Goal: Information Seeking & Learning: Learn about a topic

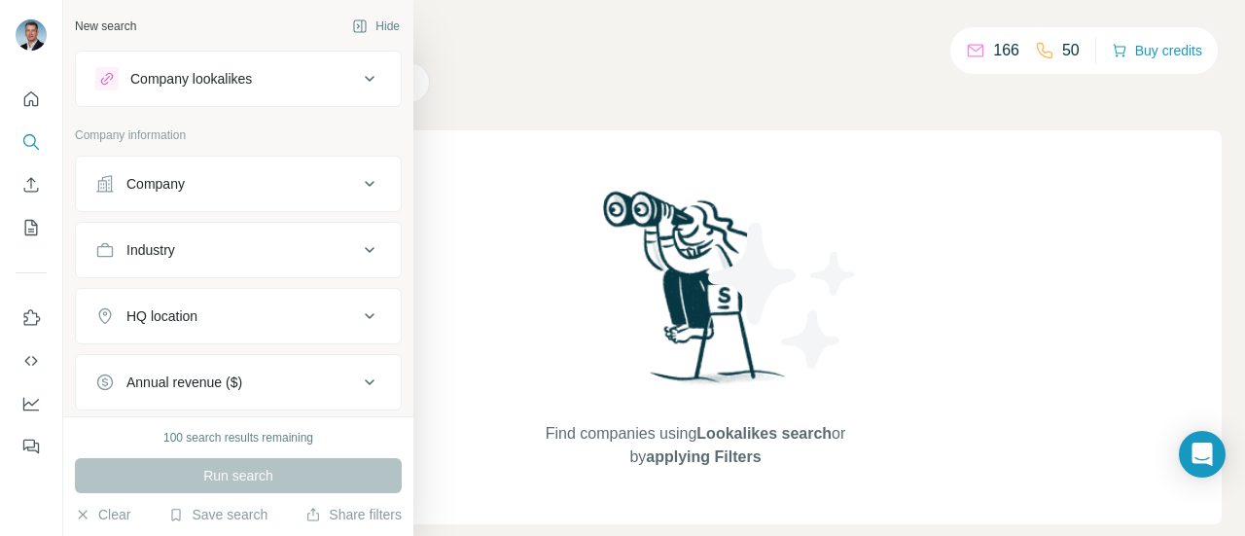
click at [360, 170] on button "Company" at bounding box center [238, 184] width 325 height 47
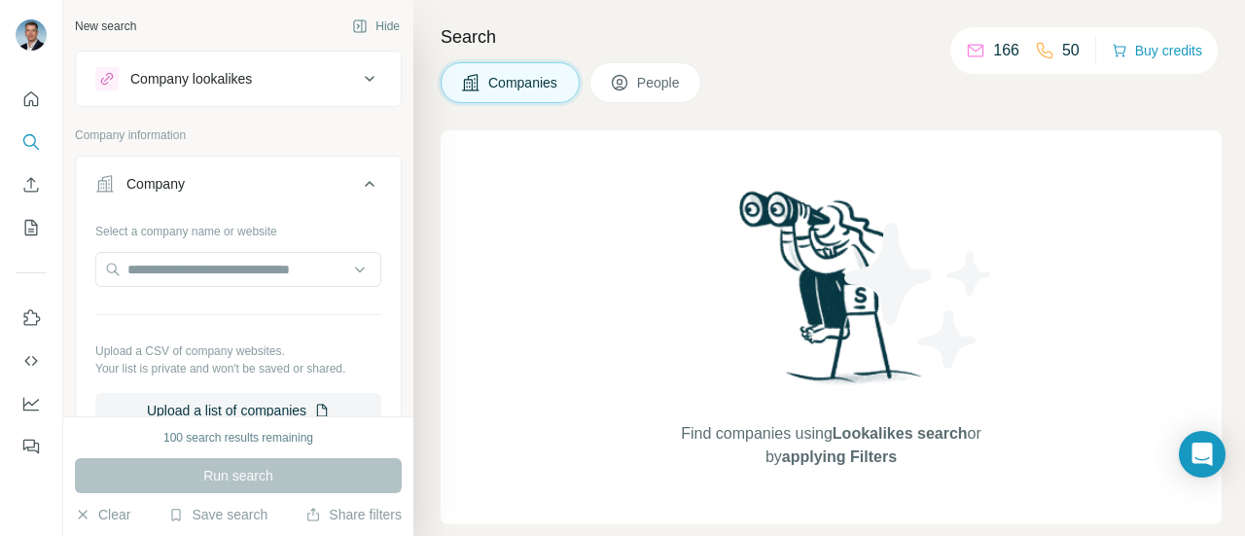
click at [358, 184] on icon at bounding box center [369, 183] width 23 height 23
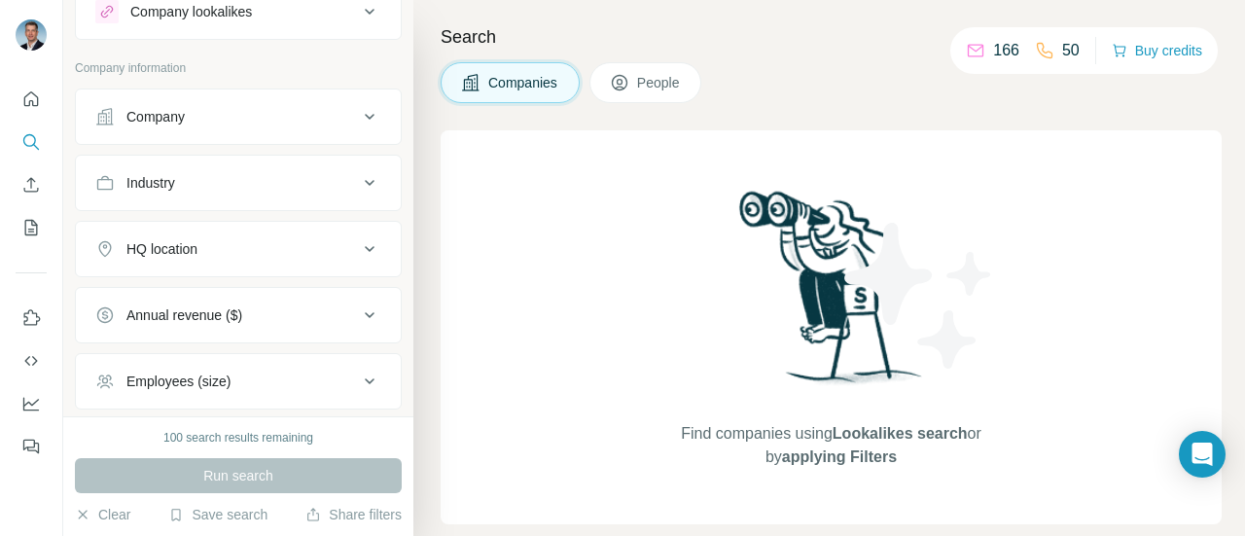
scroll to position [97, 0]
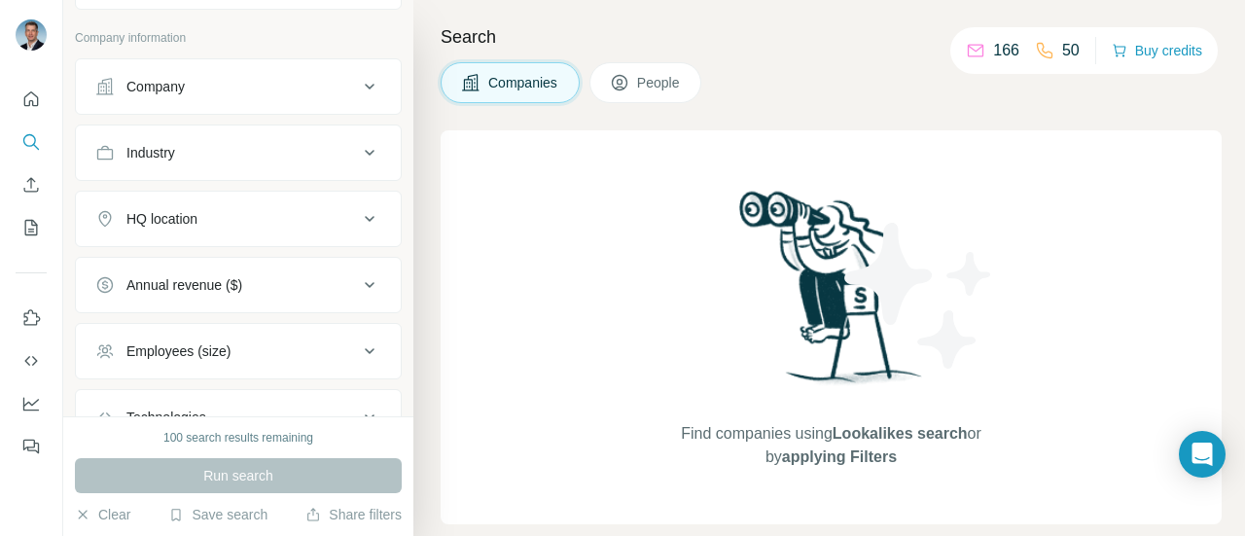
drag, startPoint x: 352, startPoint y: 143, endPoint x: 328, endPoint y: 180, distance: 44.2
click at [358, 144] on icon at bounding box center [369, 152] width 23 height 23
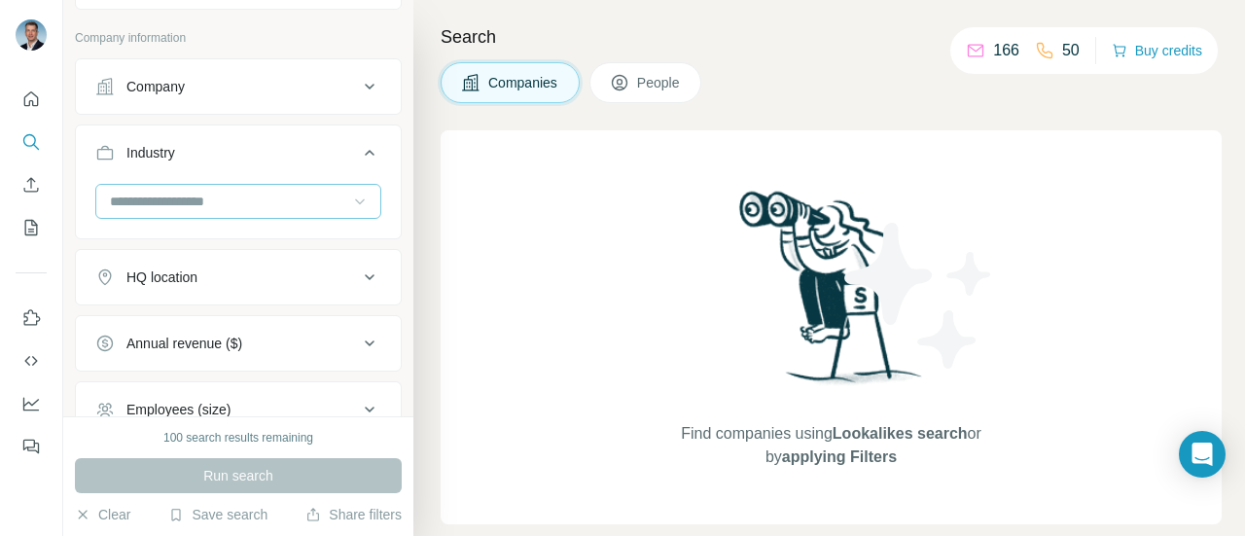
click at [350, 197] on icon at bounding box center [359, 201] width 19 height 19
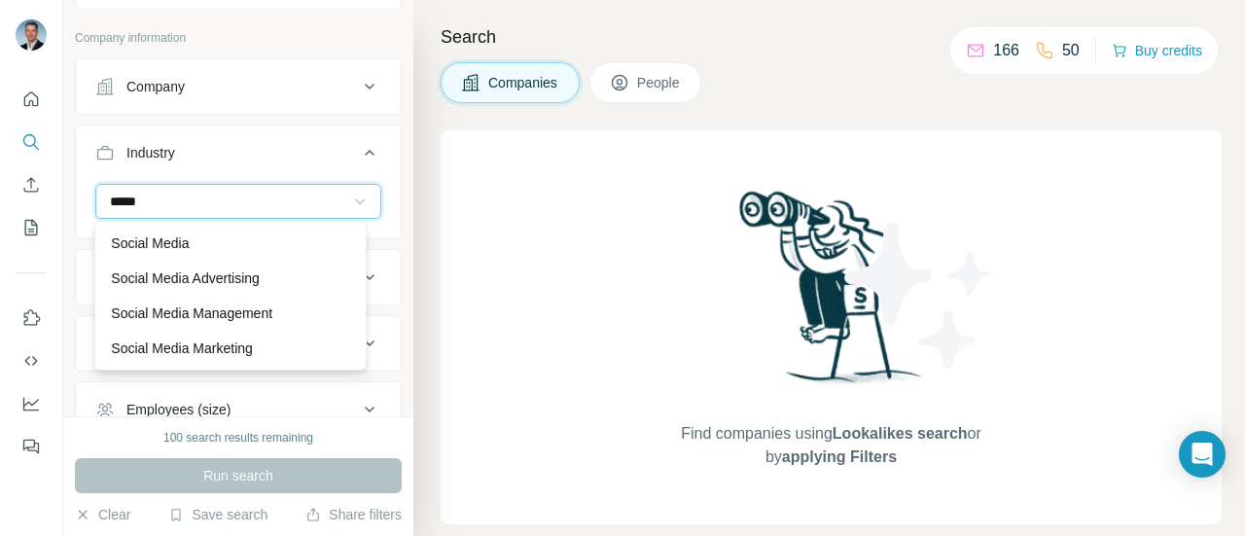
scroll to position [0, 0]
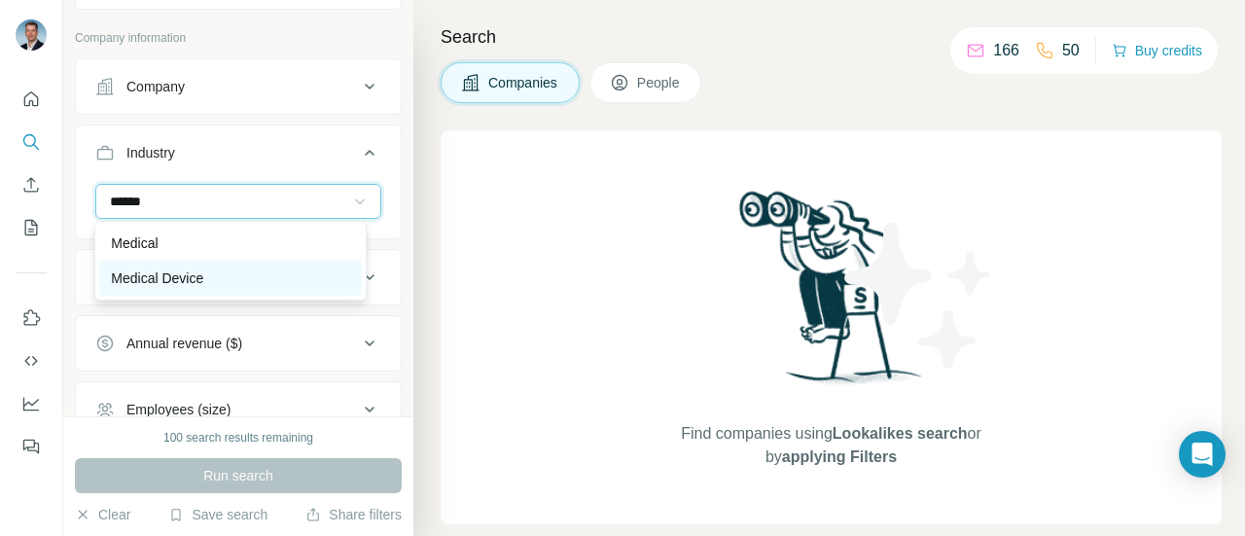
type input "******"
click at [228, 268] on div "Medical Device" at bounding box center [230, 277] width 238 height 19
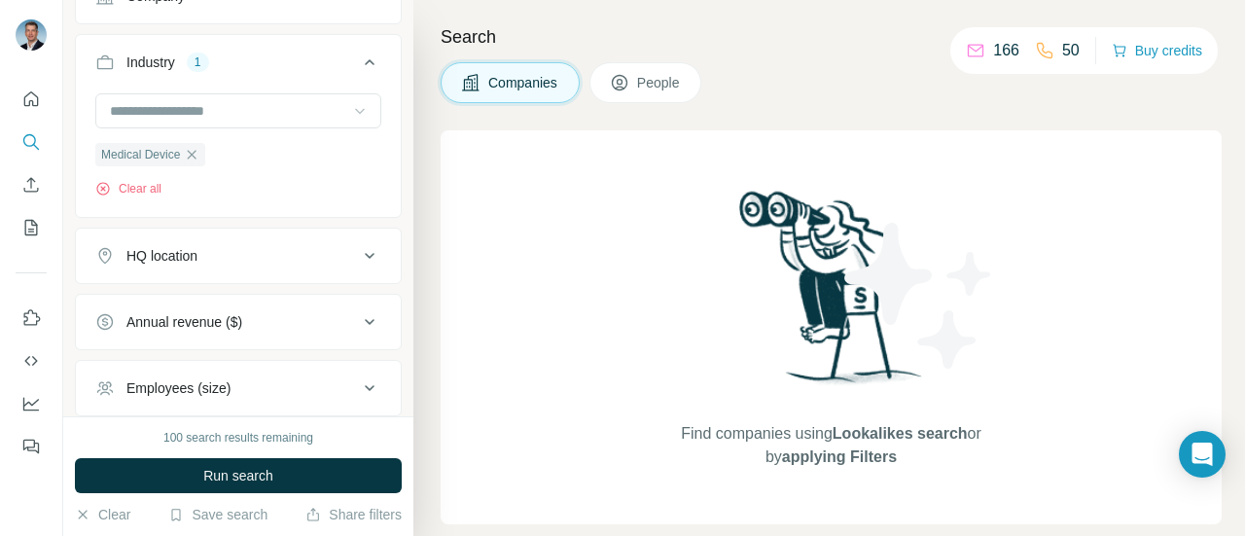
scroll to position [174, 0]
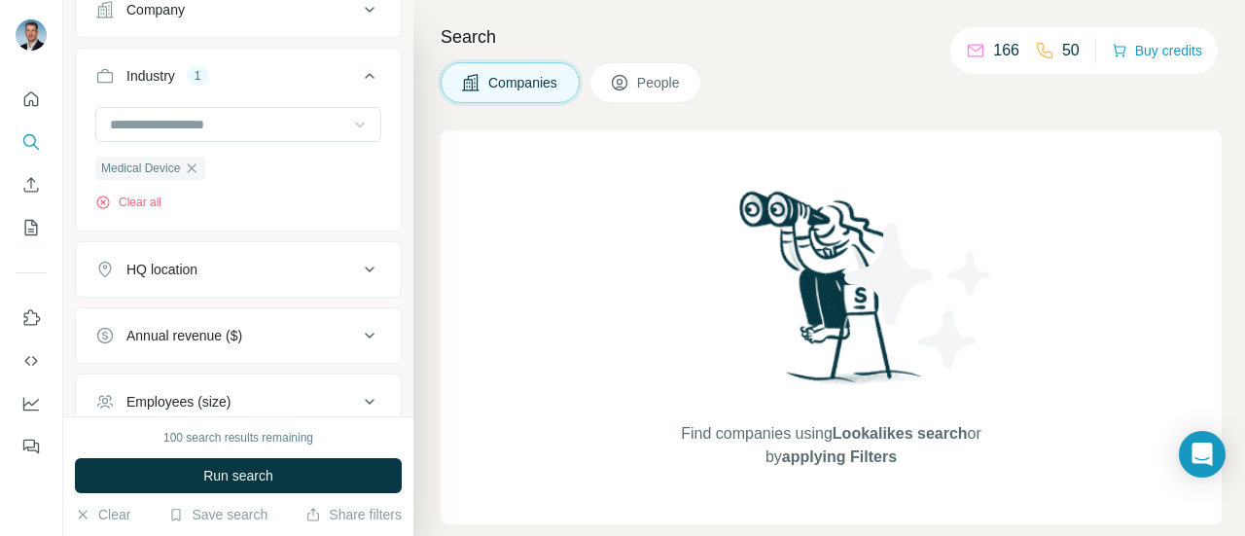
click at [261, 266] on div "HQ location" at bounding box center [226, 269] width 263 height 19
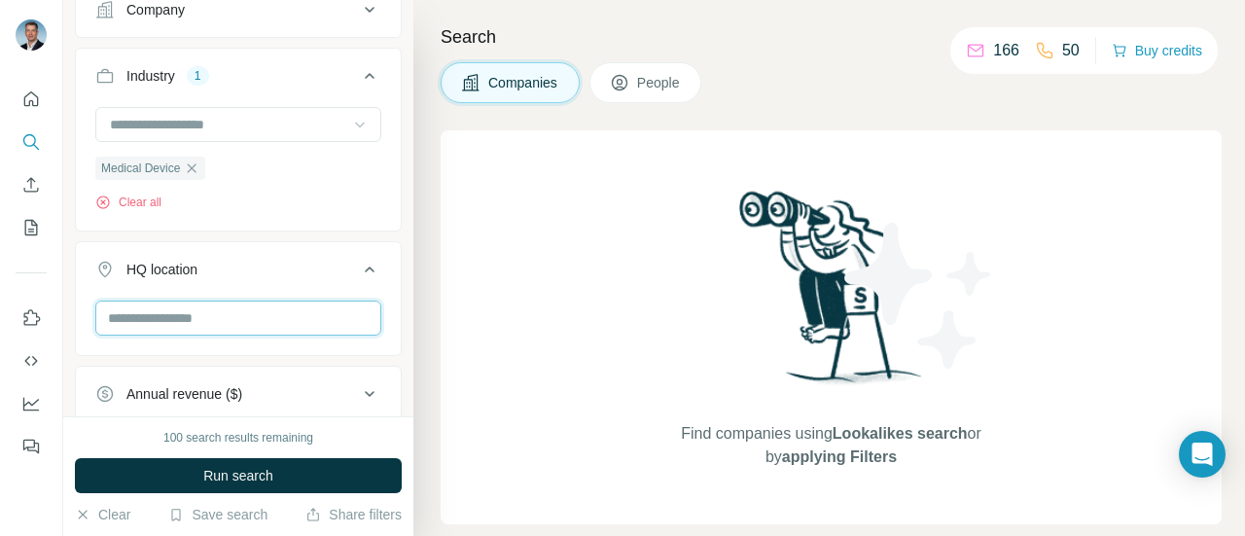
click at [254, 314] on input "text" at bounding box center [238, 318] width 286 height 35
click at [358, 269] on icon at bounding box center [369, 269] width 23 height 23
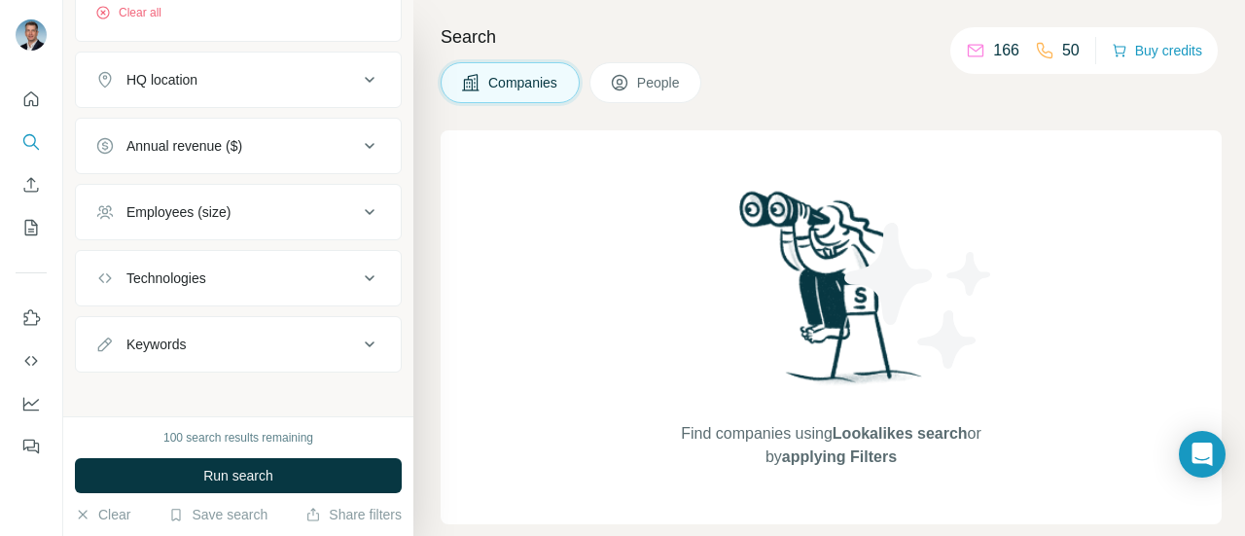
scroll to position [369, 0]
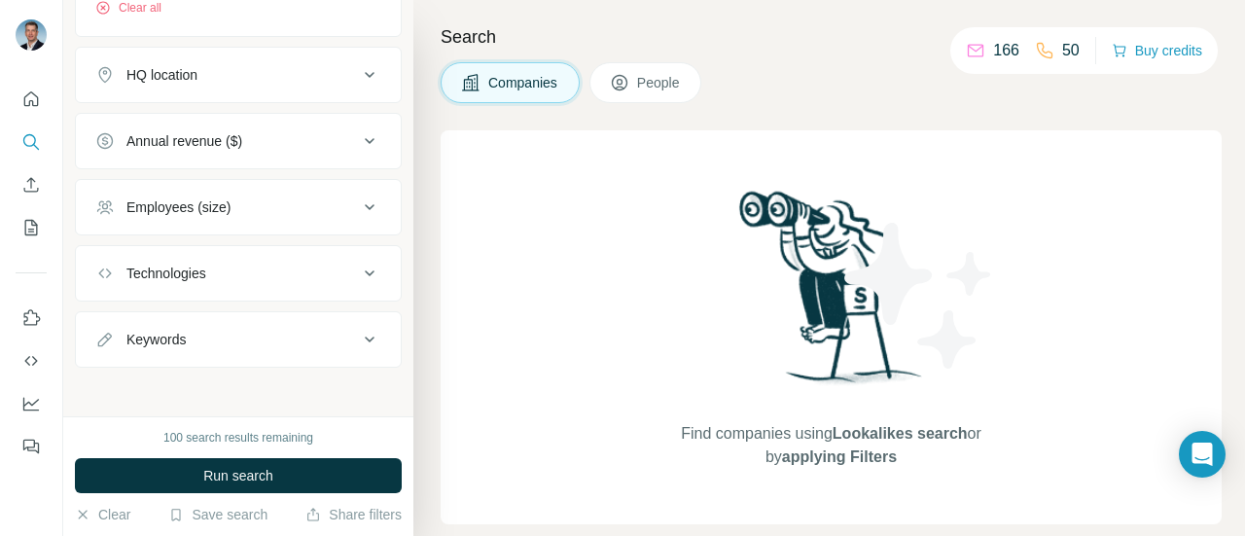
click at [257, 255] on button "Technologies" at bounding box center [238, 273] width 325 height 47
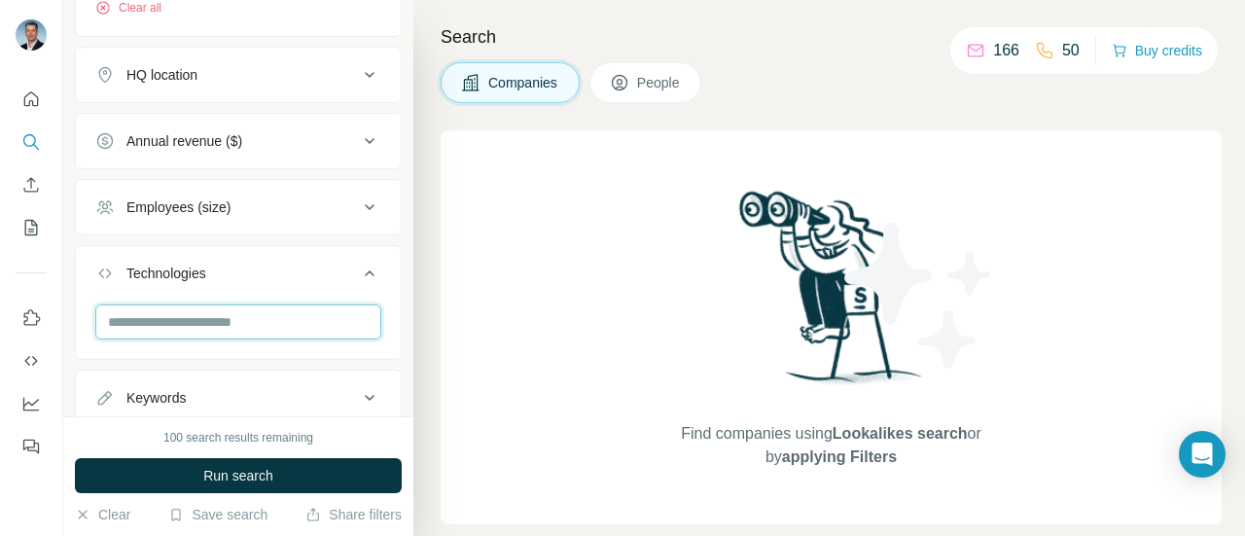
click at [331, 326] on input "text" at bounding box center [238, 321] width 286 height 35
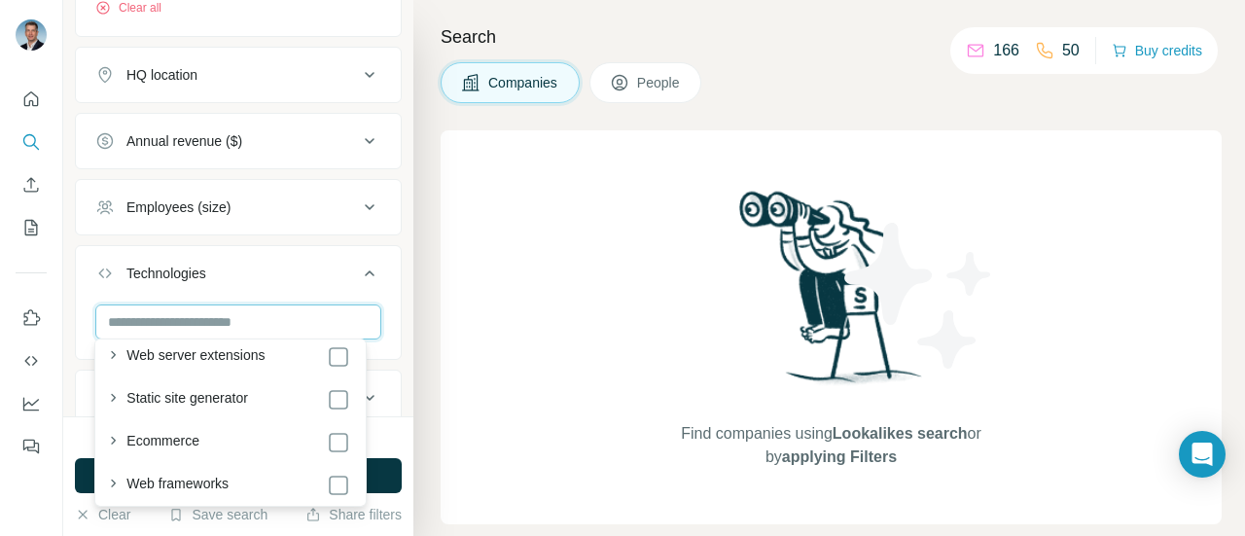
scroll to position [681, 0]
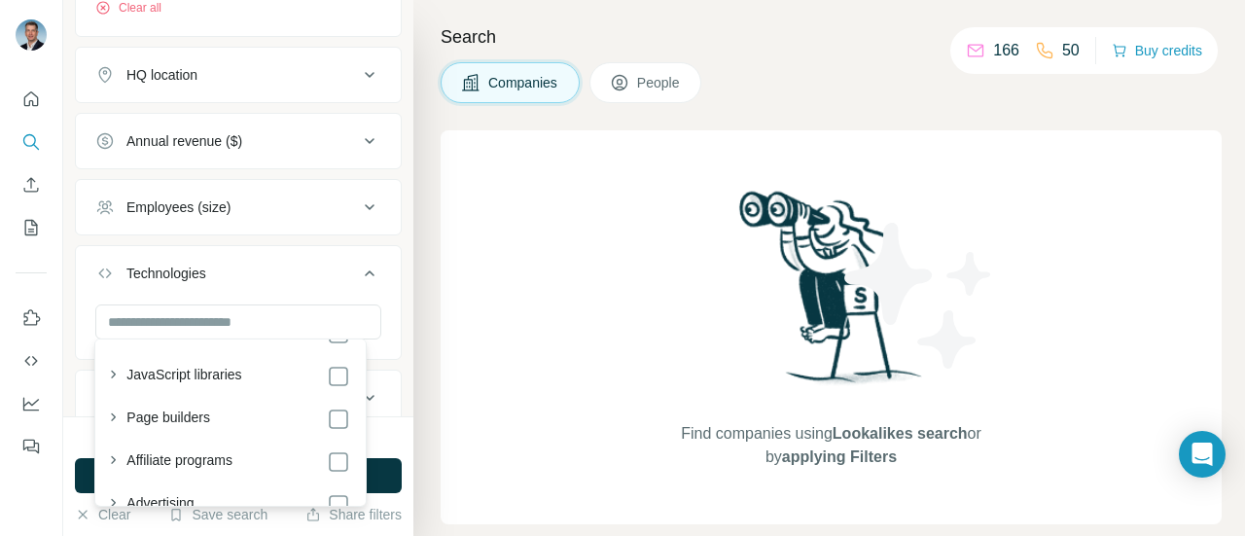
click at [288, 268] on div "Technologies" at bounding box center [226, 273] width 263 height 19
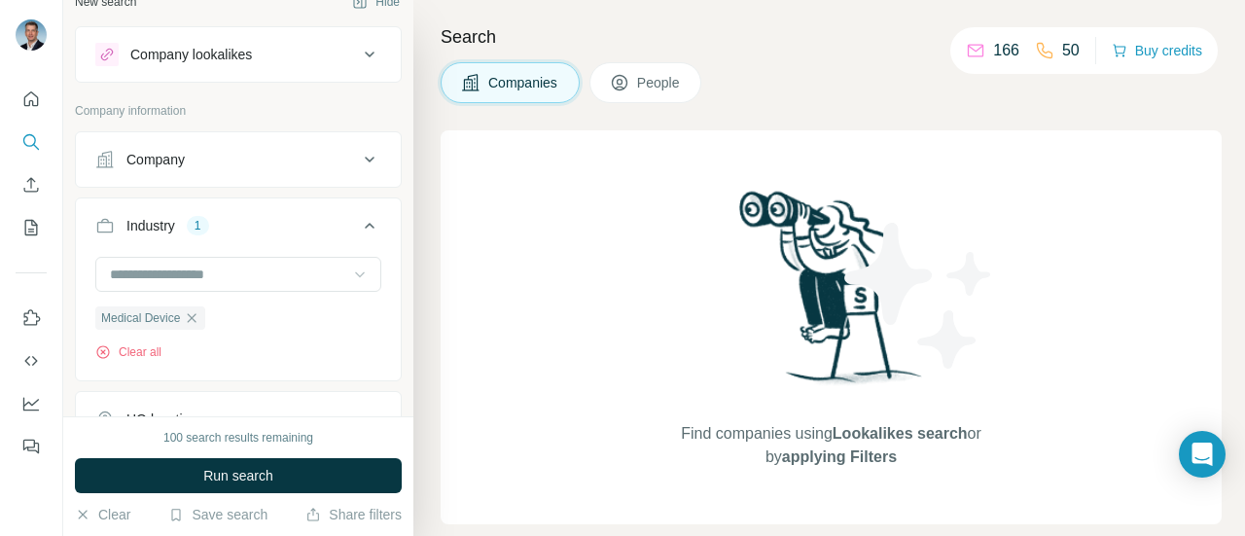
scroll to position [0, 0]
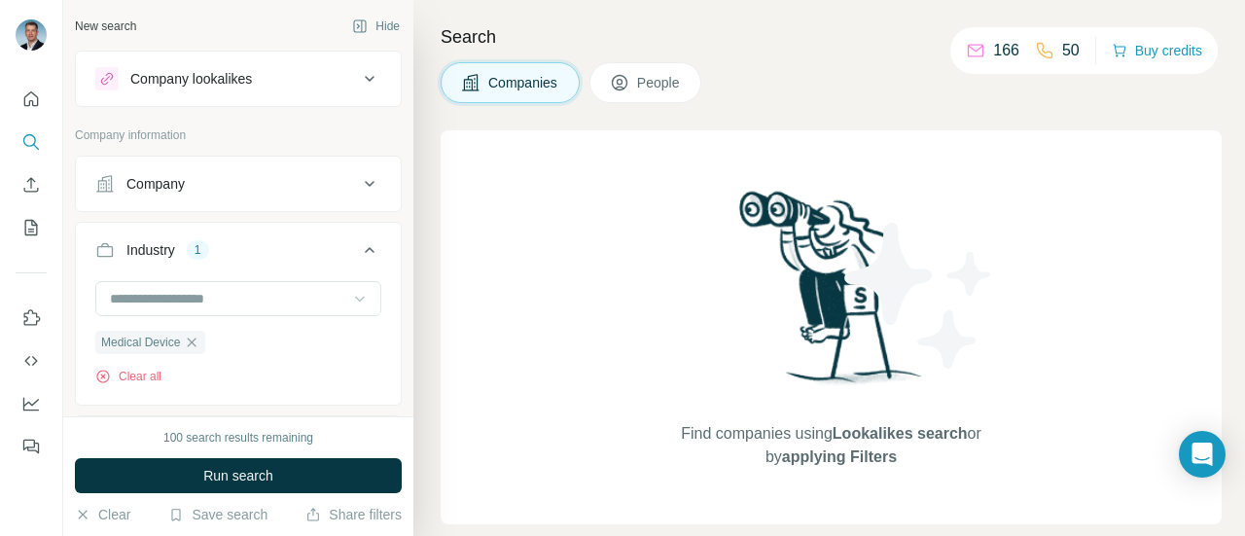
click at [316, 197] on button "Company" at bounding box center [238, 184] width 325 height 47
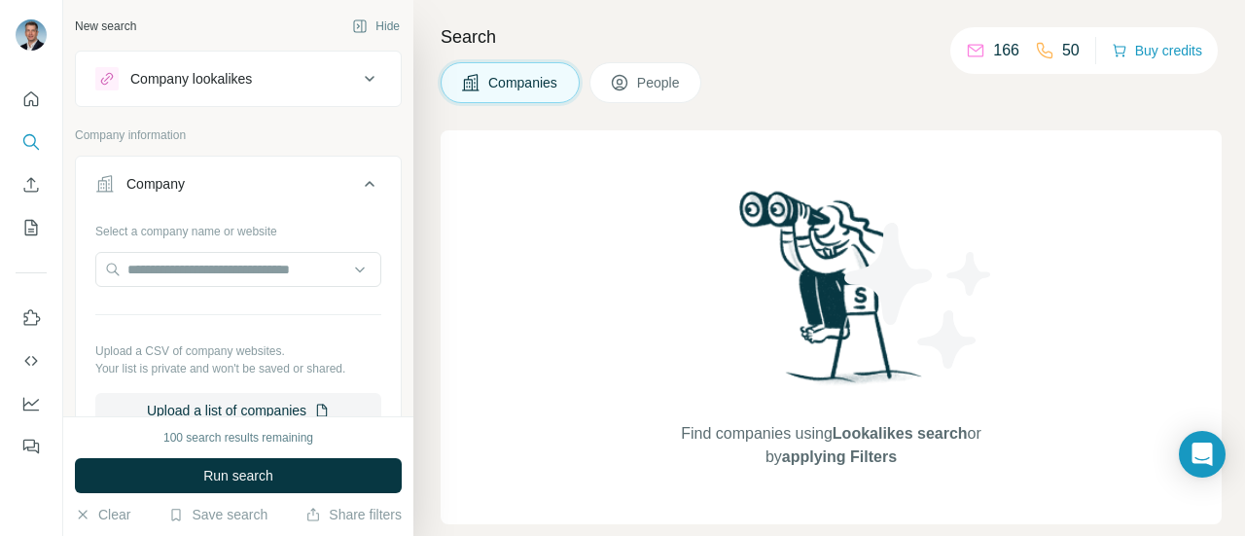
click at [316, 197] on button "Company" at bounding box center [238, 188] width 325 height 54
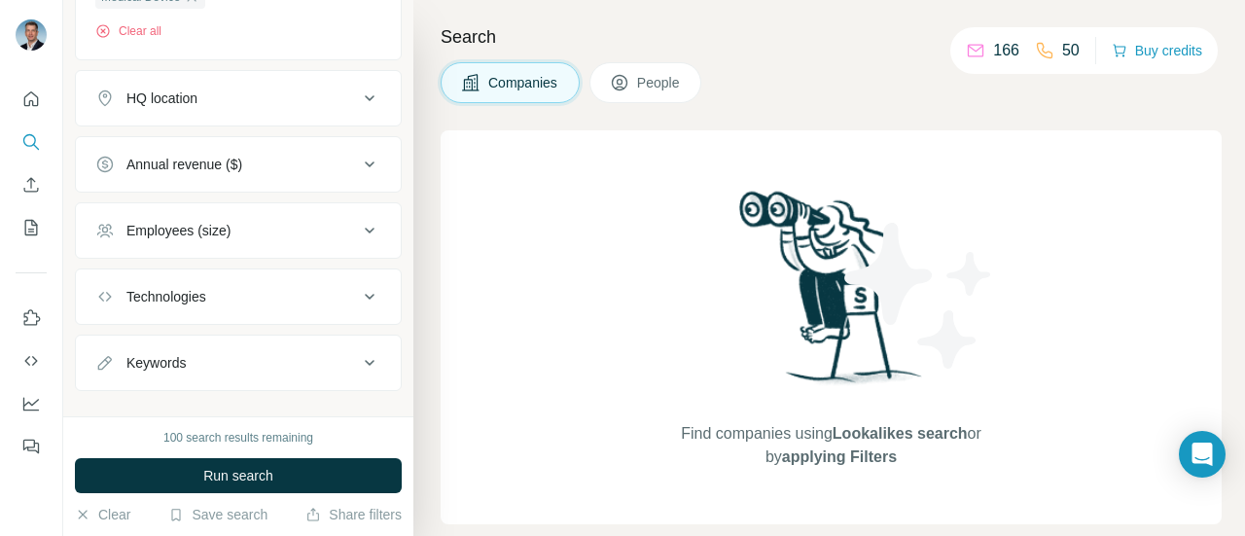
scroll to position [369, 0]
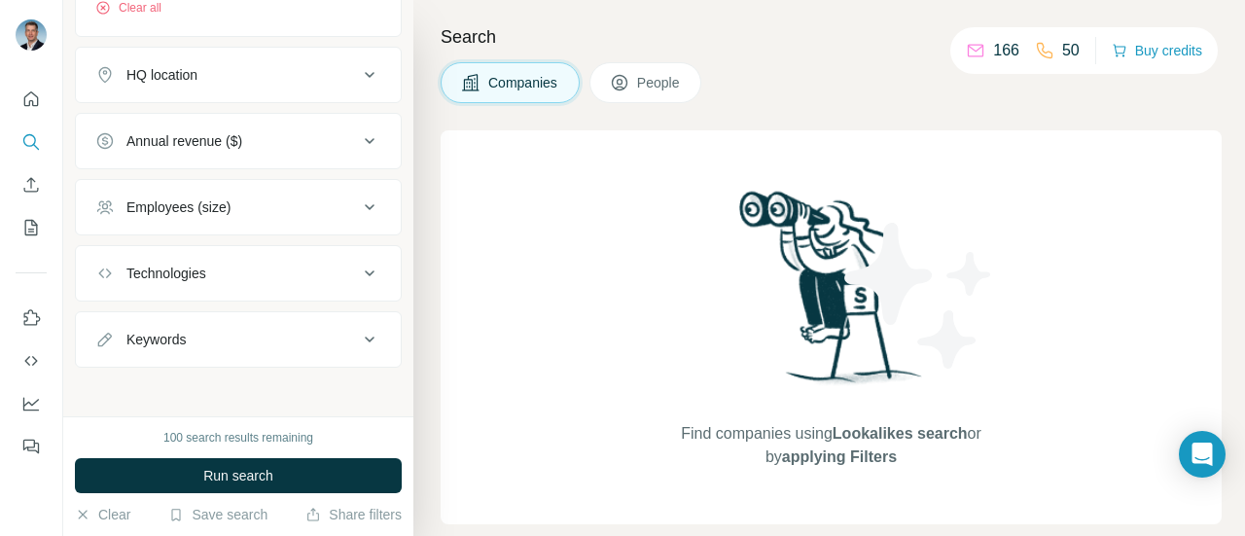
click at [650, 84] on span "People" at bounding box center [659, 82] width 45 height 19
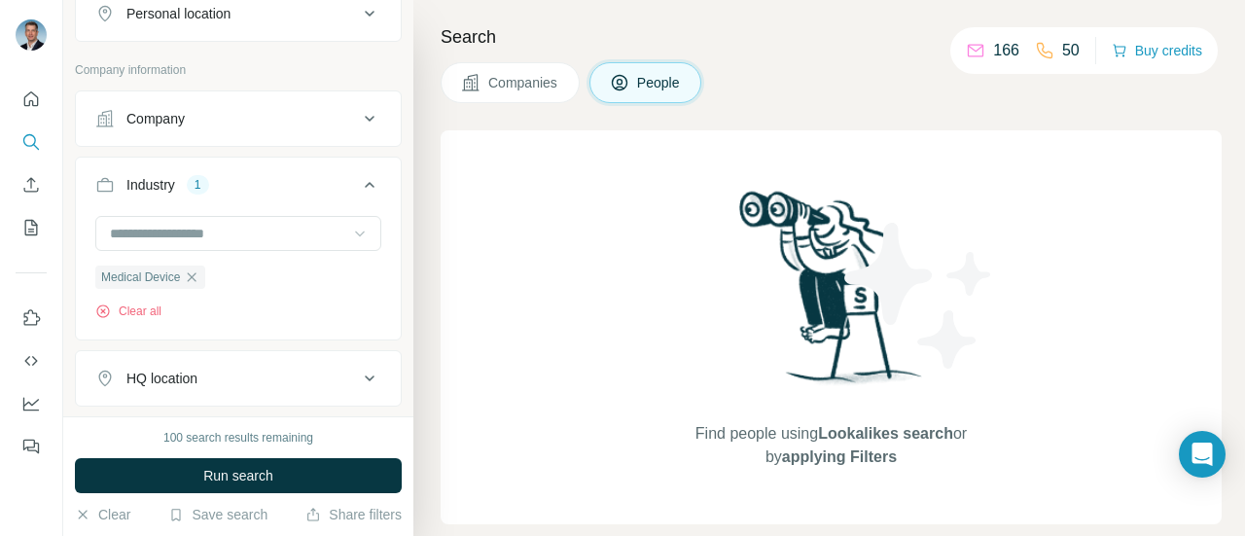
scroll to position [669, 0]
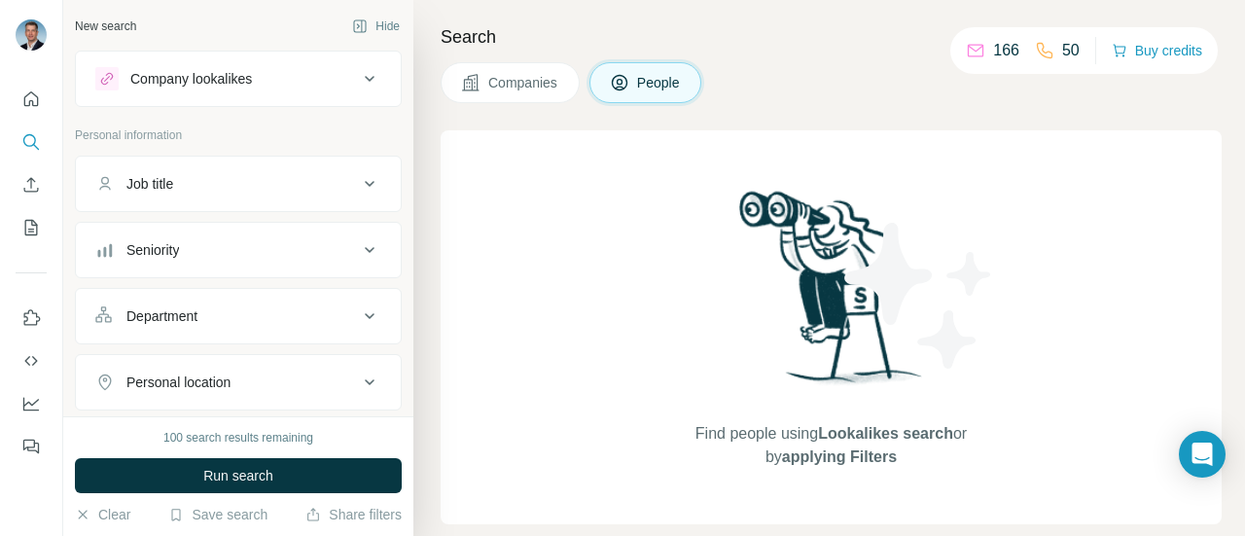
click at [284, 182] on div "Job title" at bounding box center [226, 183] width 263 height 19
click at [332, 183] on div "Job title" at bounding box center [226, 183] width 263 height 19
click at [340, 183] on div "Job title" at bounding box center [226, 183] width 263 height 19
click at [358, 172] on icon at bounding box center [369, 183] width 23 height 23
click at [312, 312] on div "Department" at bounding box center [226, 315] width 263 height 19
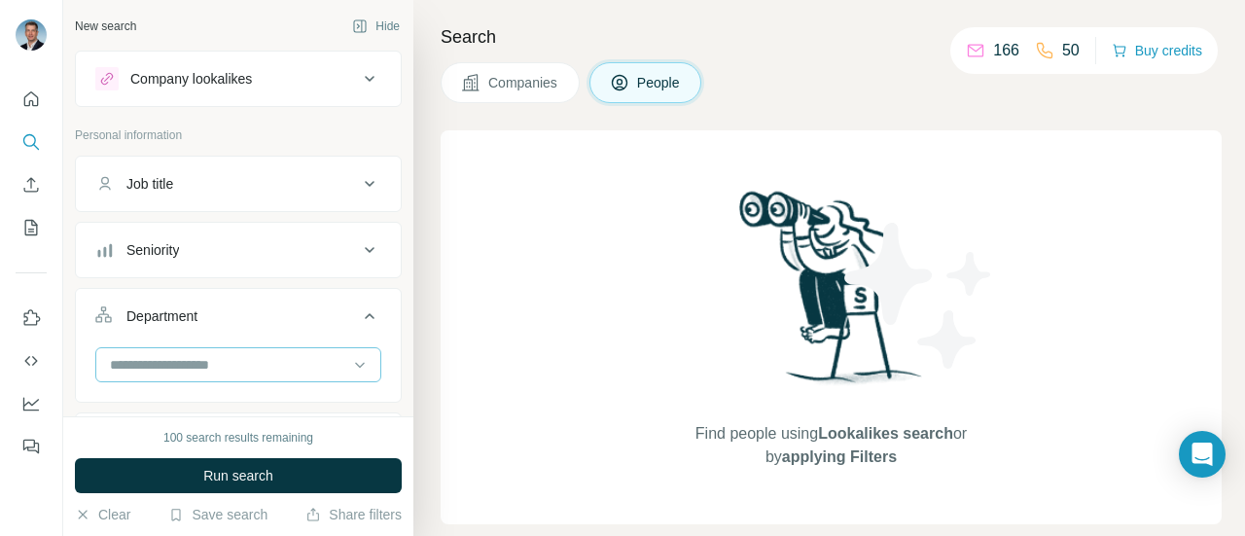
click at [304, 373] on div at bounding box center [228, 364] width 240 height 33
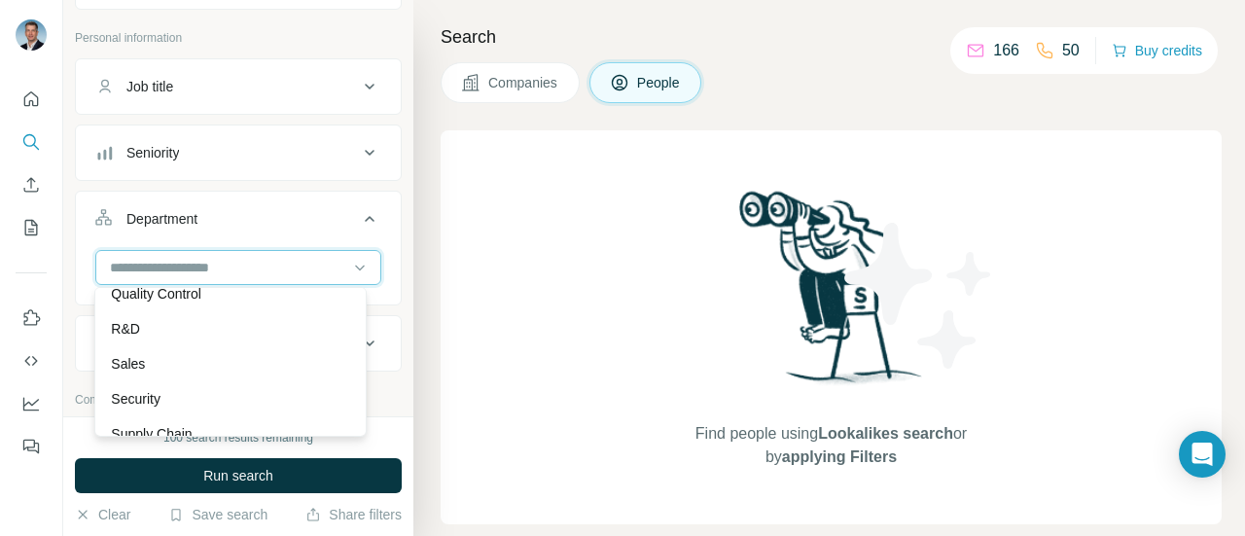
scroll to position [700, 0]
click at [350, 262] on icon at bounding box center [359, 267] width 19 height 19
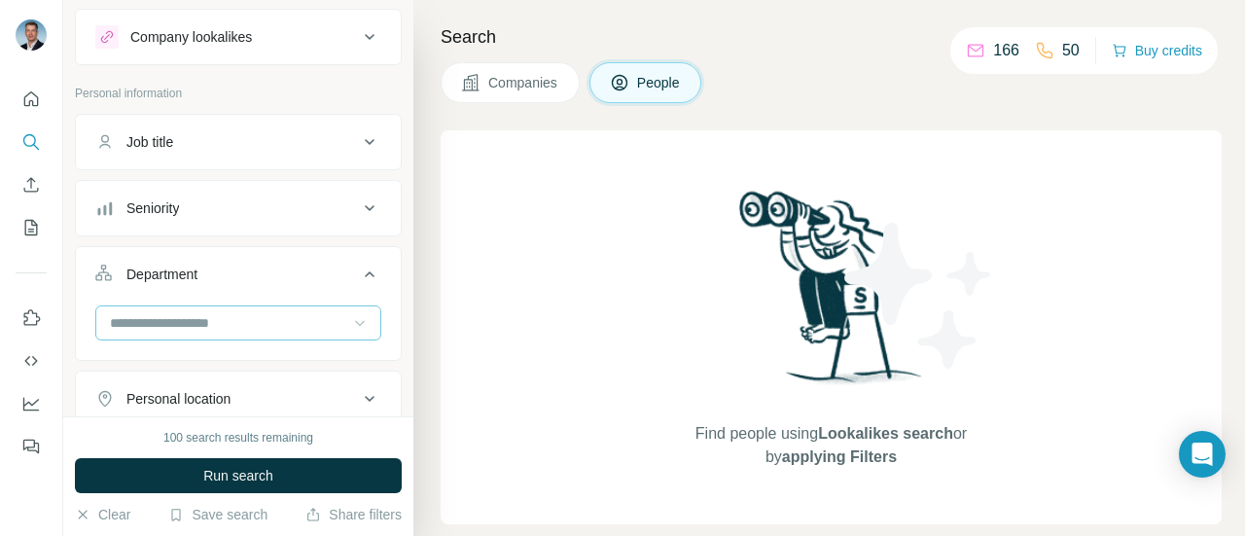
scroll to position [0, 0]
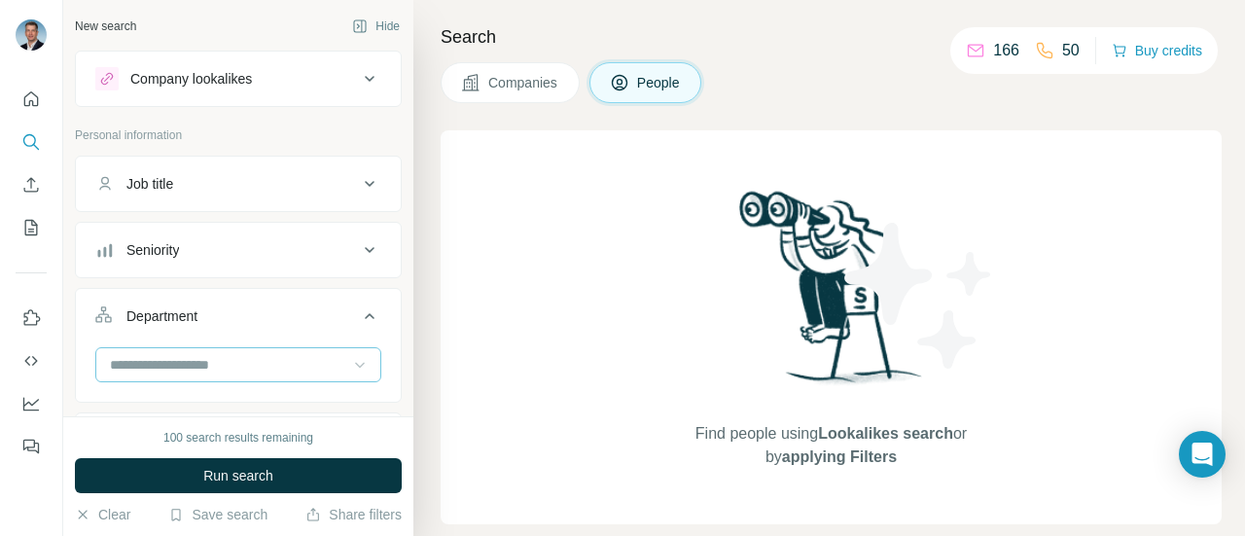
click at [337, 188] on div "Job title" at bounding box center [226, 183] width 263 height 19
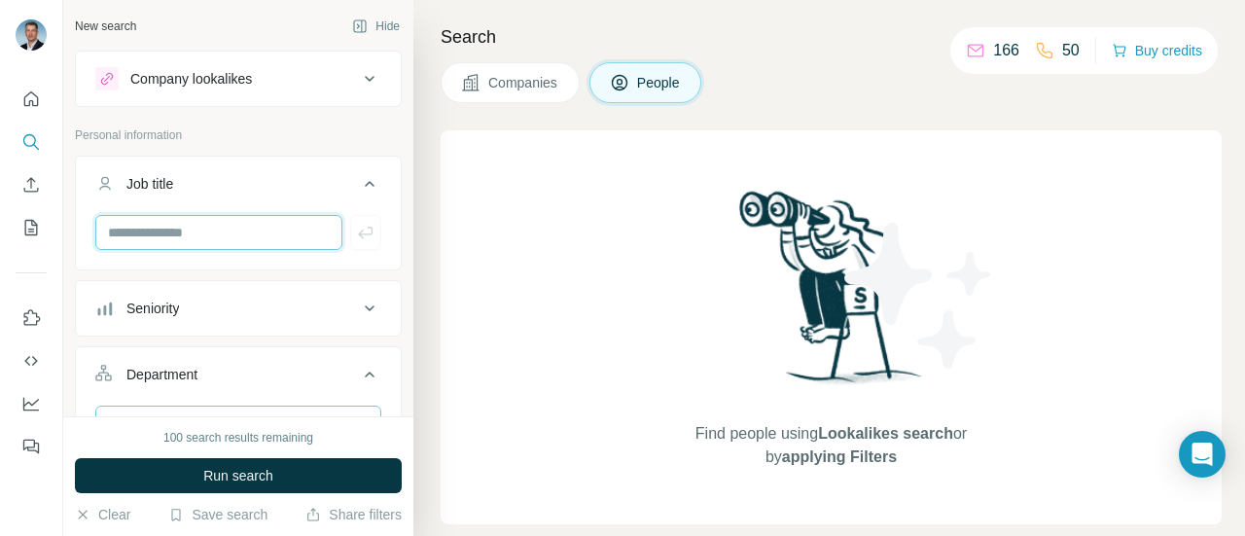
click at [303, 238] on input "text" at bounding box center [218, 232] width 247 height 35
click at [358, 179] on icon at bounding box center [369, 183] width 23 height 23
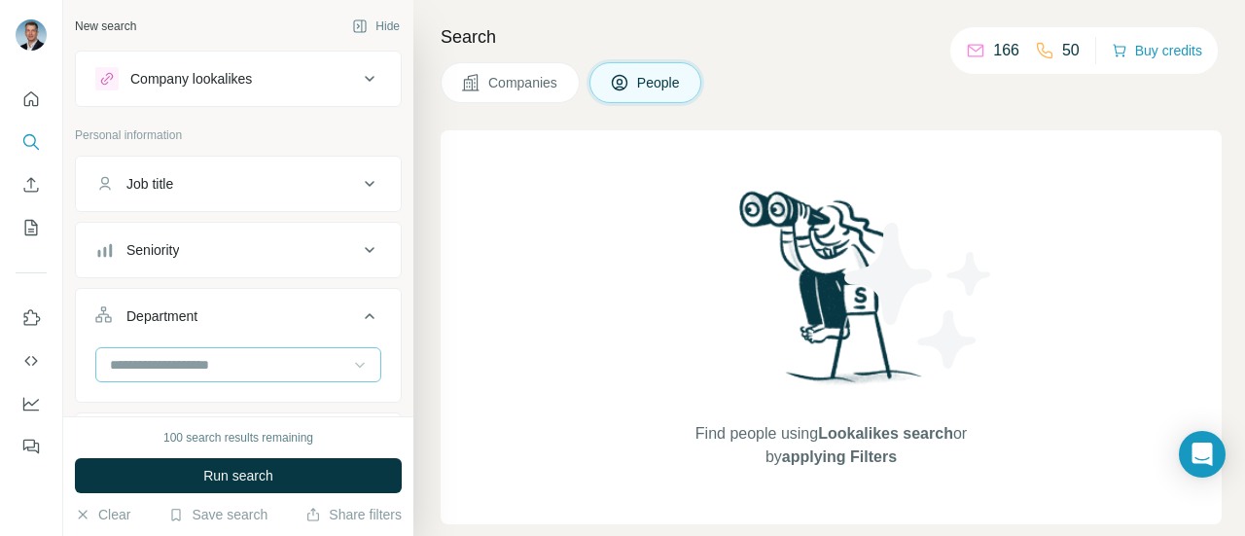
click at [314, 265] on button "Seniority" at bounding box center [238, 250] width 325 height 47
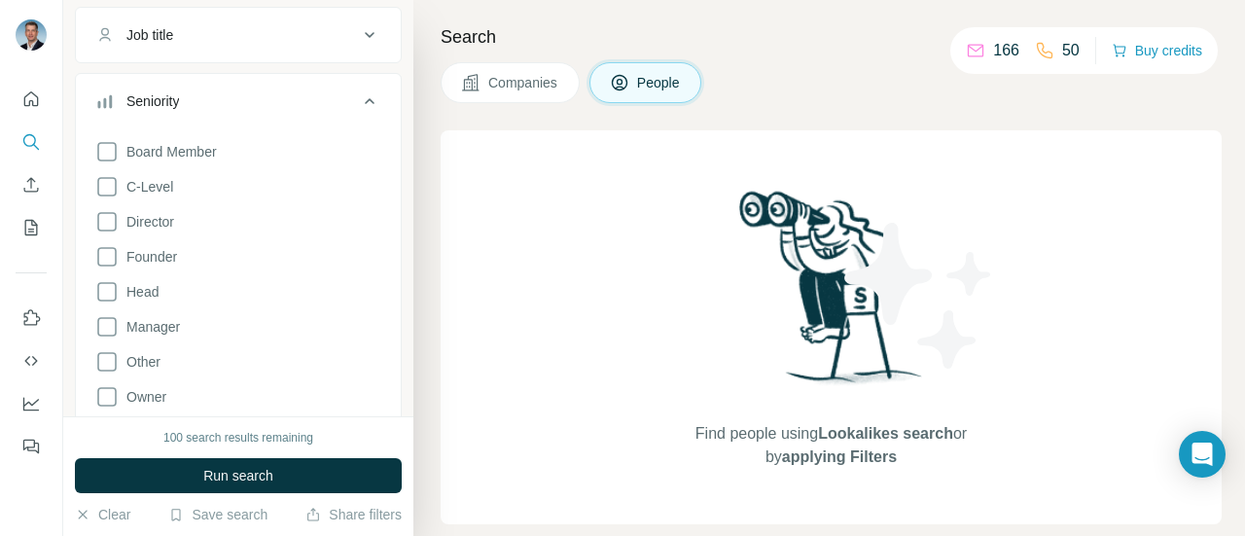
scroll to position [97, 0]
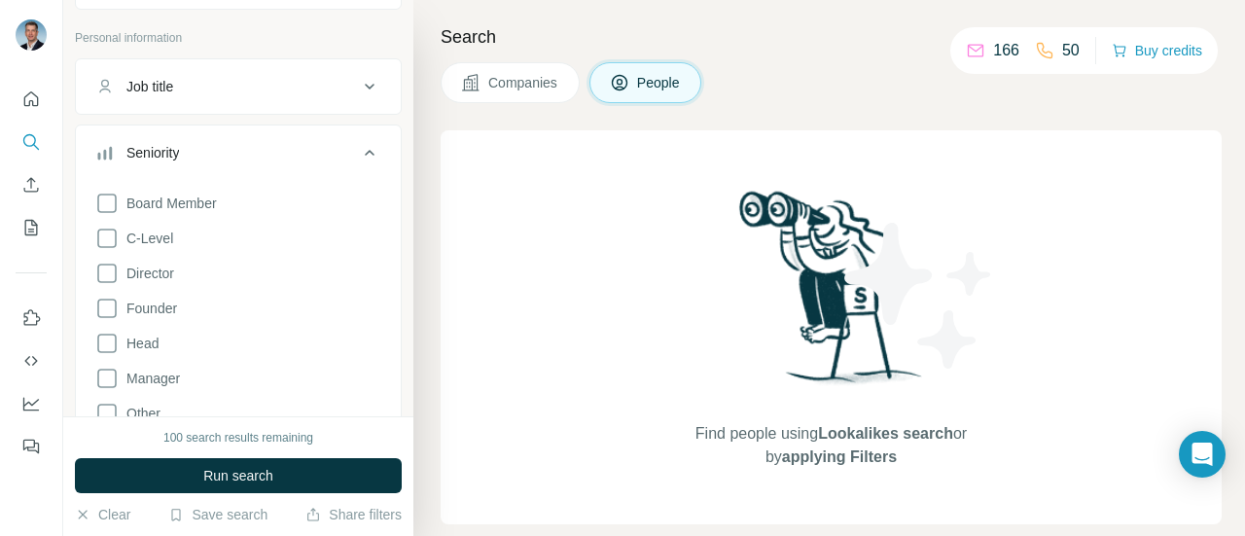
click at [358, 145] on icon at bounding box center [369, 152] width 23 height 23
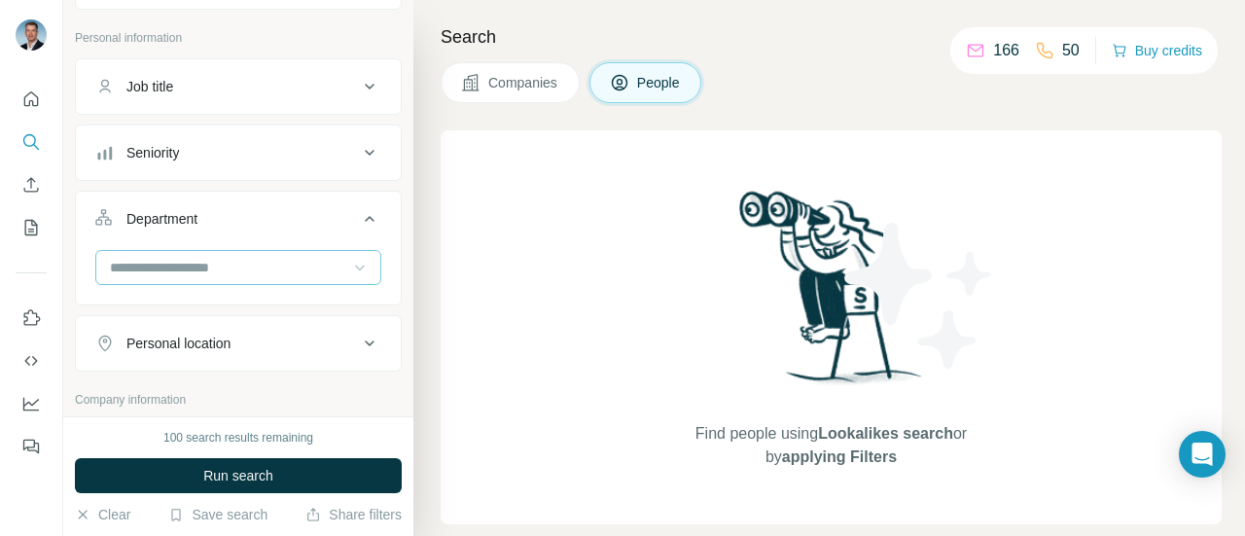
click at [358, 213] on icon at bounding box center [369, 218] width 23 height 23
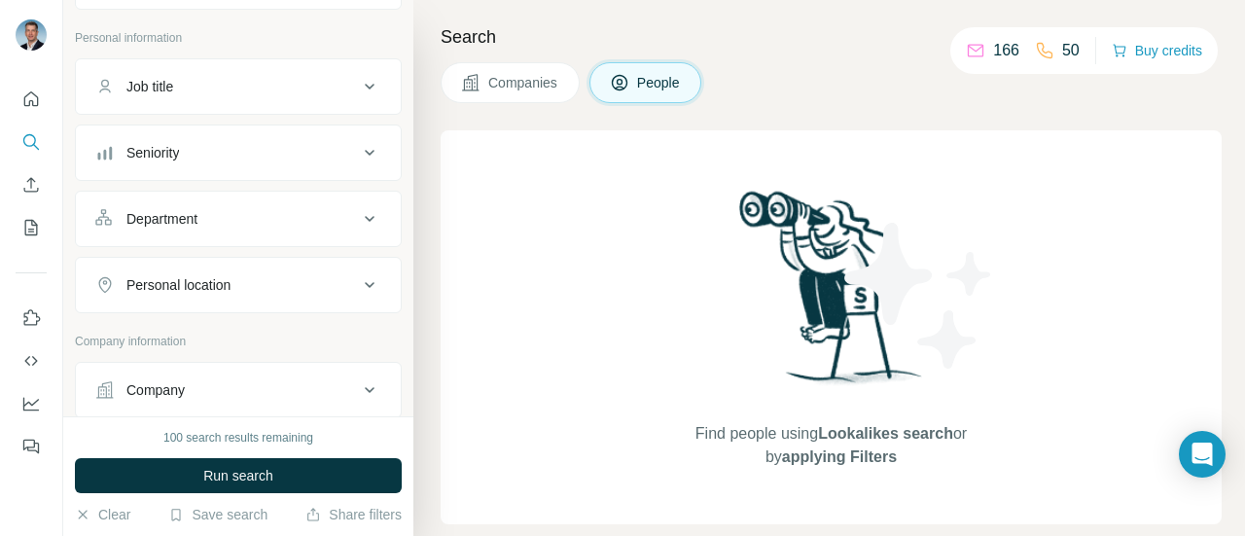
click at [333, 276] on div "Personal location" at bounding box center [226, 284] width 263 height 19
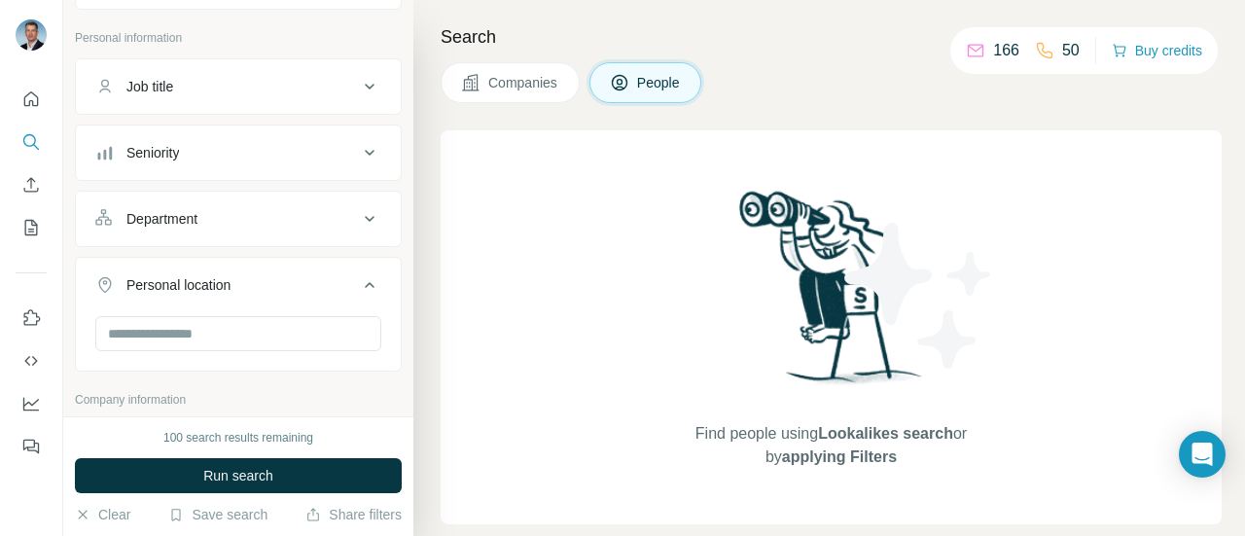
click at [333, 276] on div "Personal location" at bounding box center [226, 284] width 263 height 19
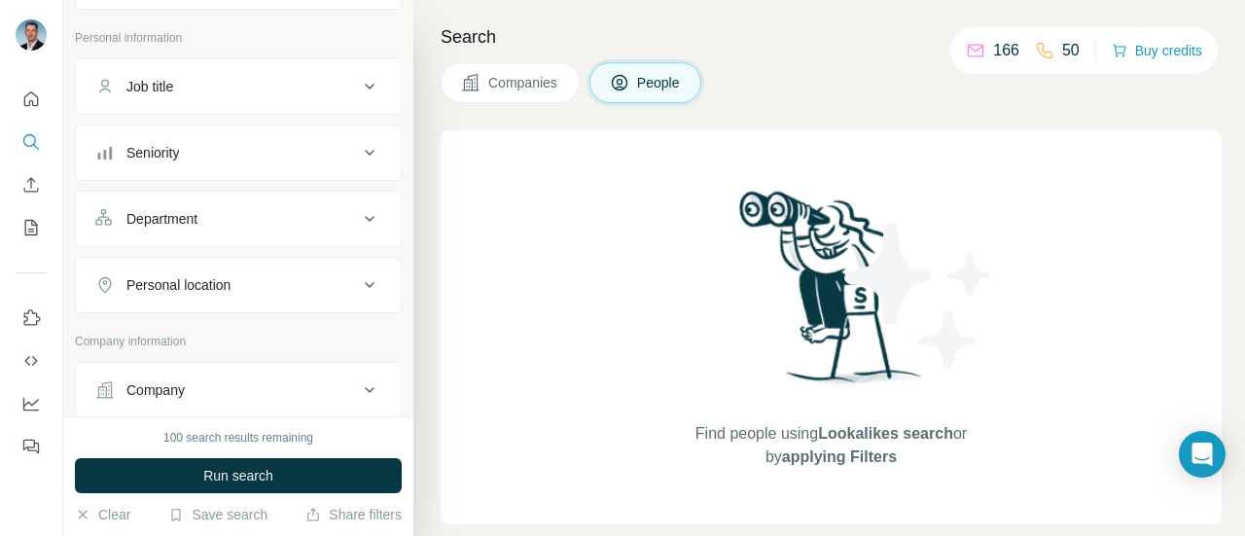
scroll to position [0, 0]
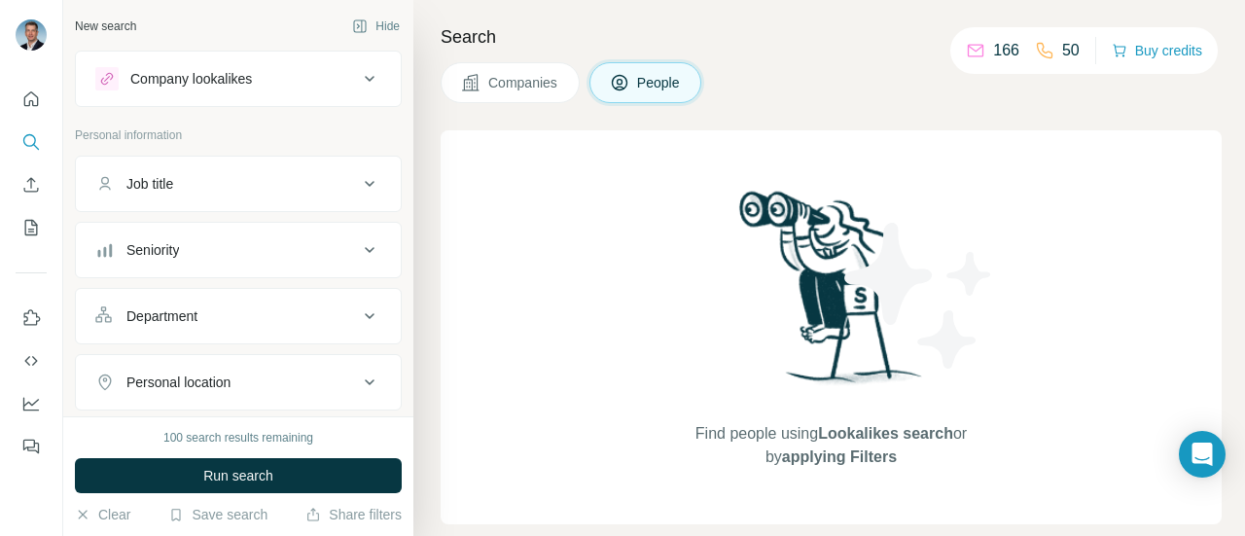
click at [508, 74] on span "Companies" at bounding box center [523, 82] width 71 height 19
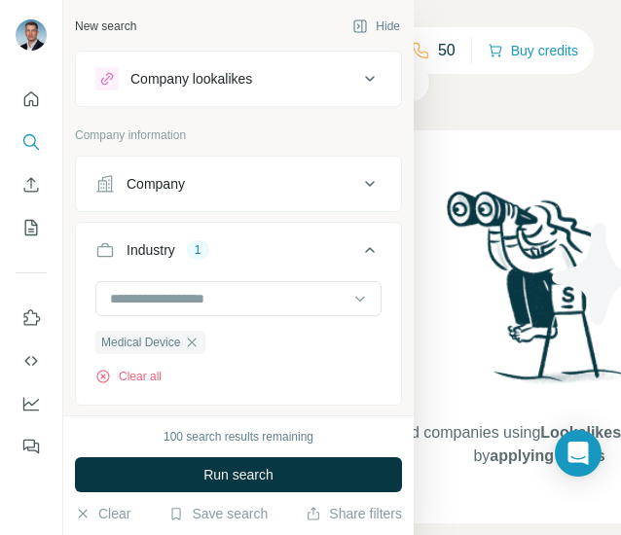
click at [358, 188] on icon at bounding box center [369, 183] width 23 height 23
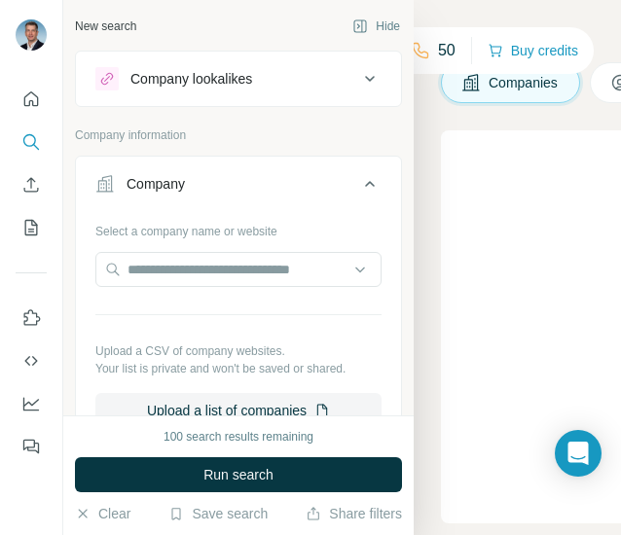
click at [358, 188] on icon at bounding box center [369, 183] width 23 height 23
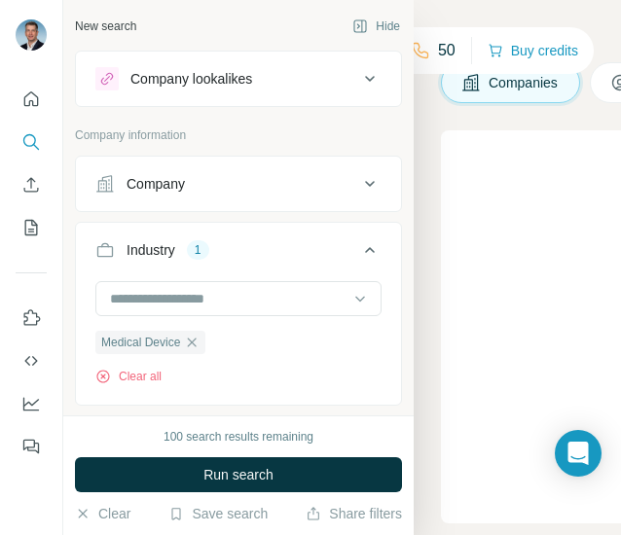
drag, startPoint x: 278, startPoint y: 85, endPoint x: 277, endPoint y: 106, distance: 21.4
click at [278, 85] on div "Company lookalikes" at bounding box center [226, 78] width 263 height 23
